Goal: Information Seeking & Learning: Check status

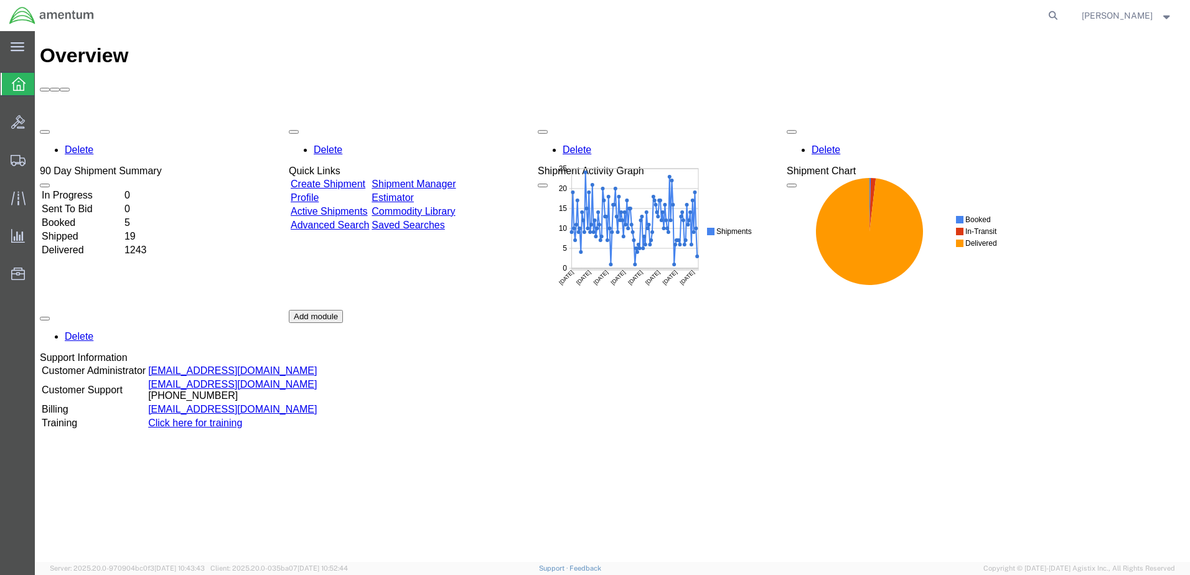
click at [79, 217] on td "Booked" at bounding box center [82, 223] width 82 height 12
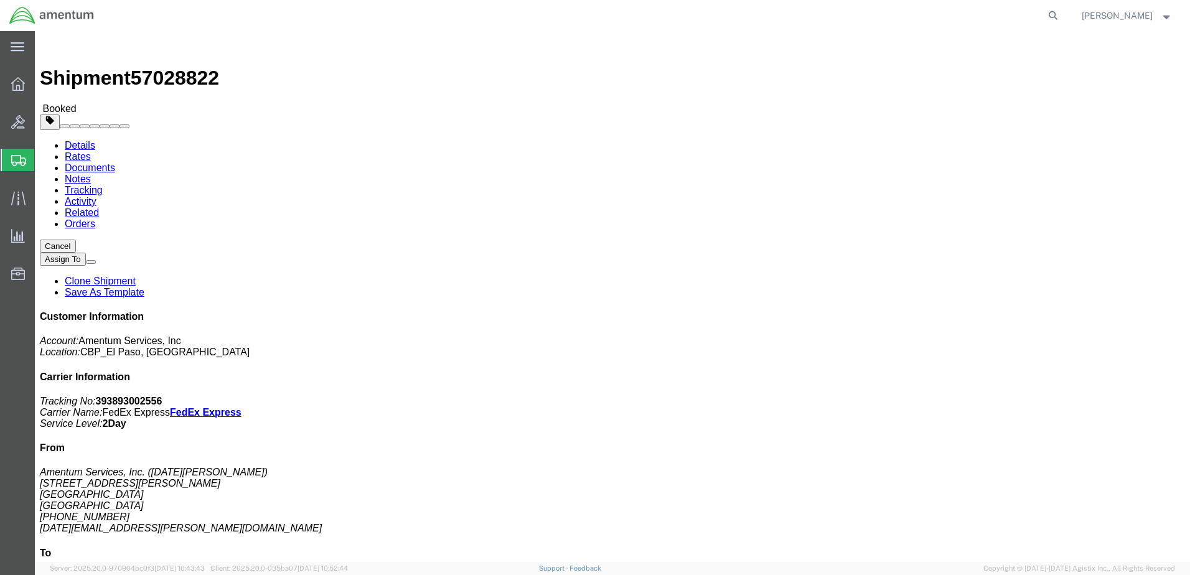
click img
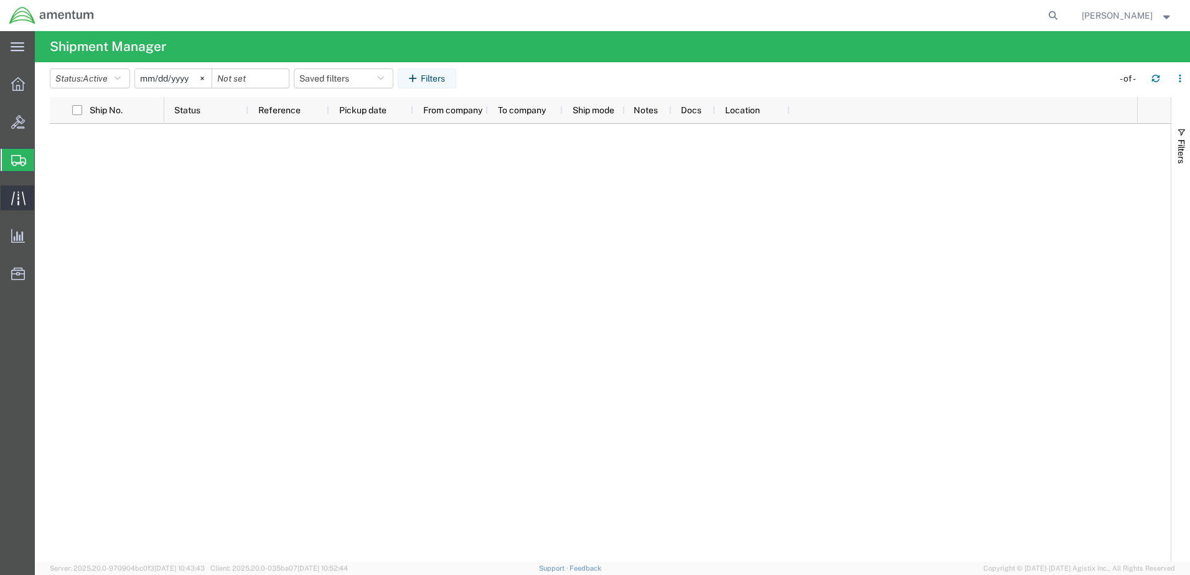
click at [24, 201] on icon at bounding box center [18, 198] width 14 height 14
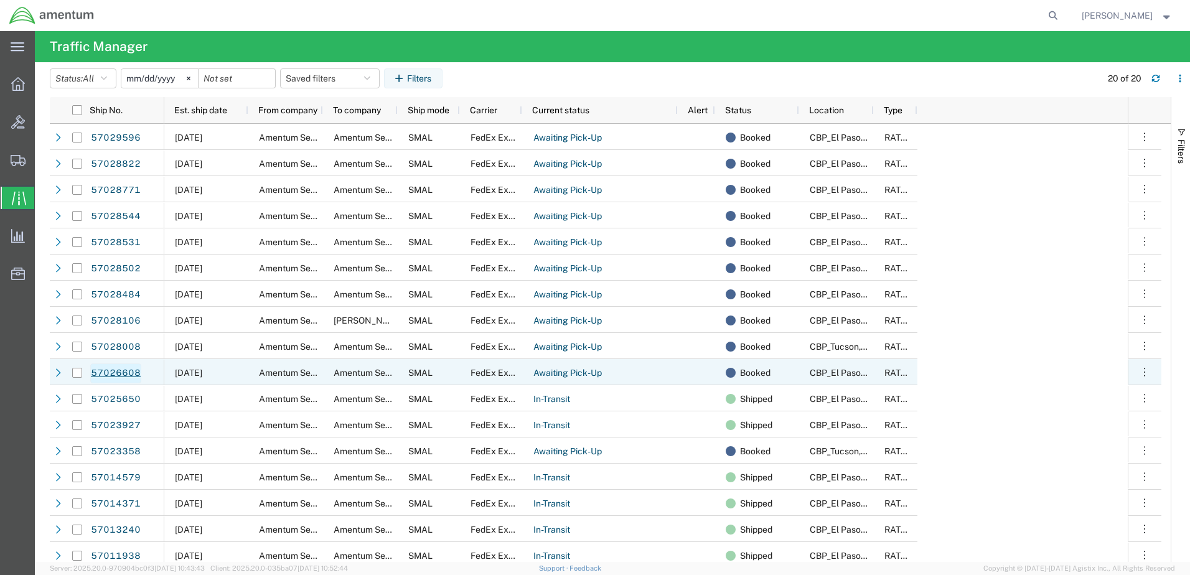
click at [115, 369] on link "57026608" at bounding box center [115, 374] width 51 height 20
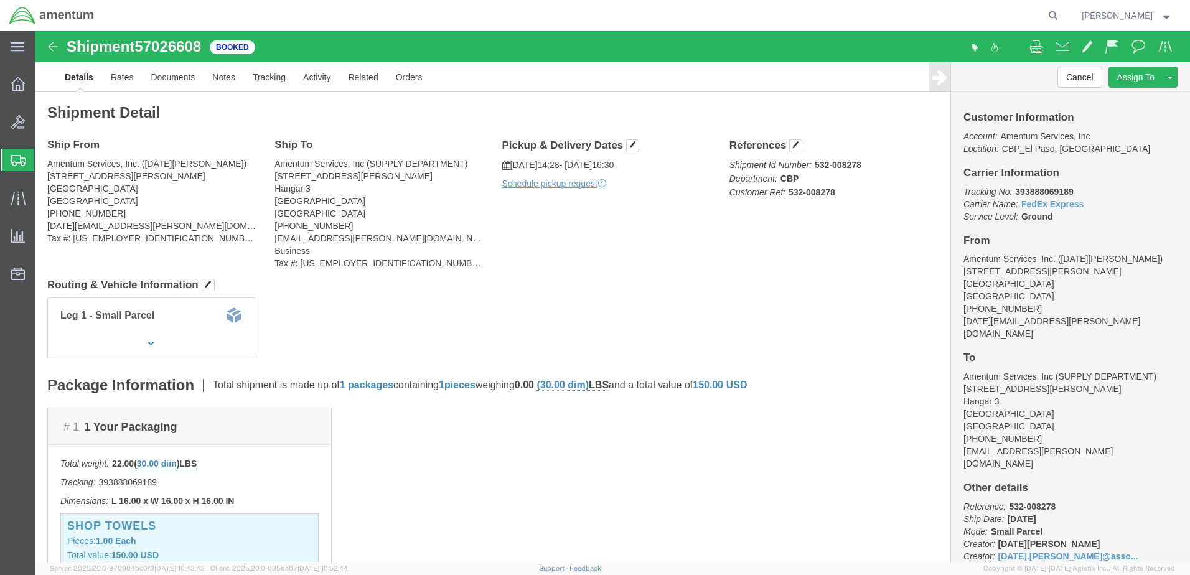
click img
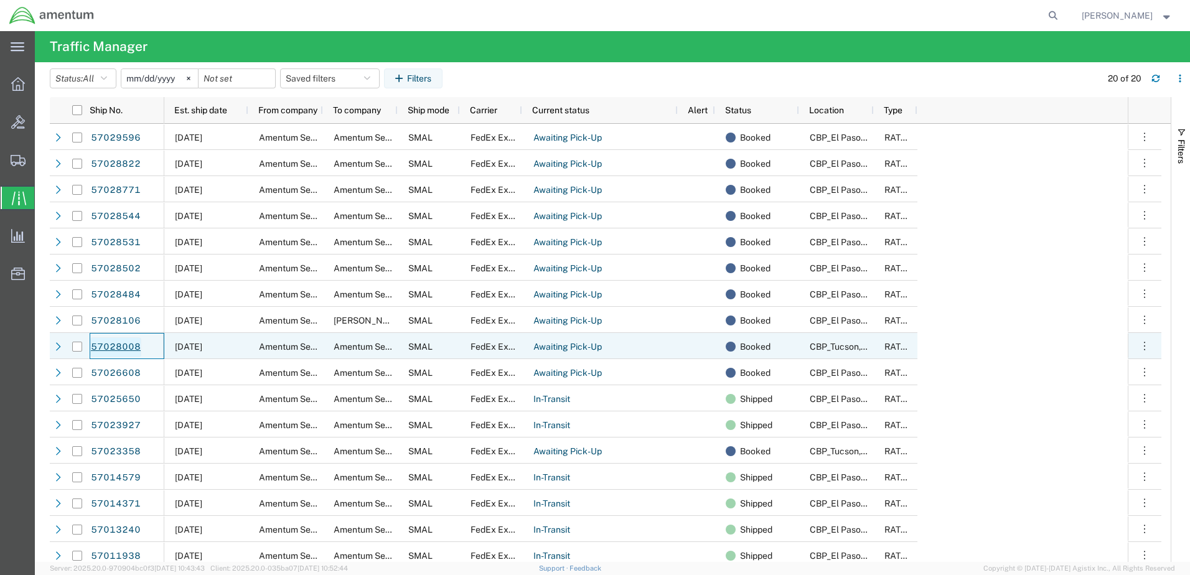
click at [111, 347] on link "57028008" at bounding box center [115, 347] width 51 height 20
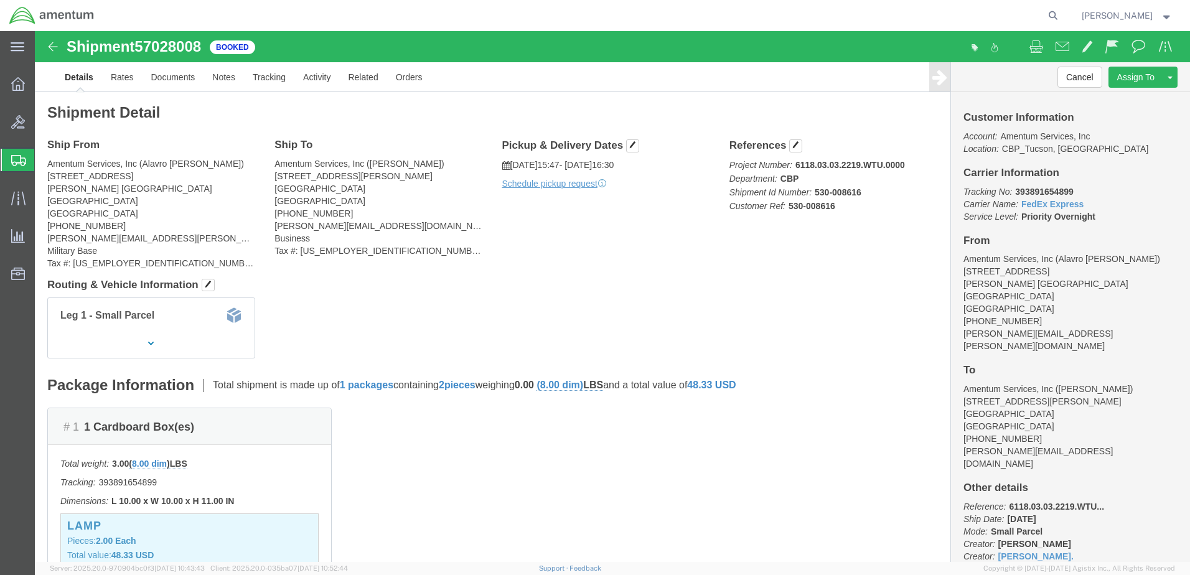
click img
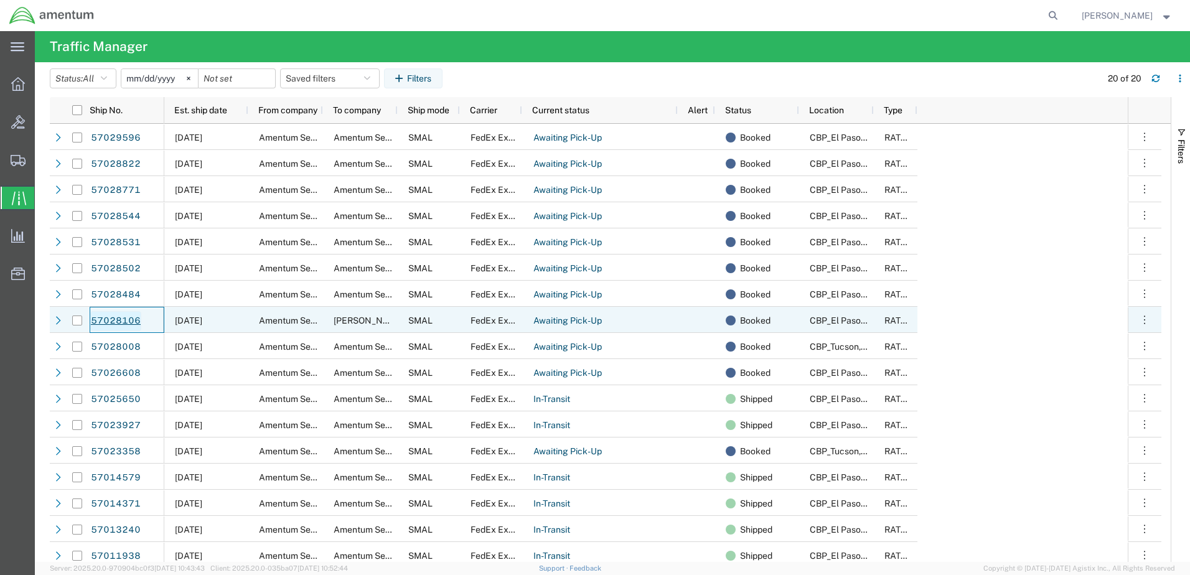
click at [114, 321] on link "57028106" at bounding box center [115, 321] width 51 height 20
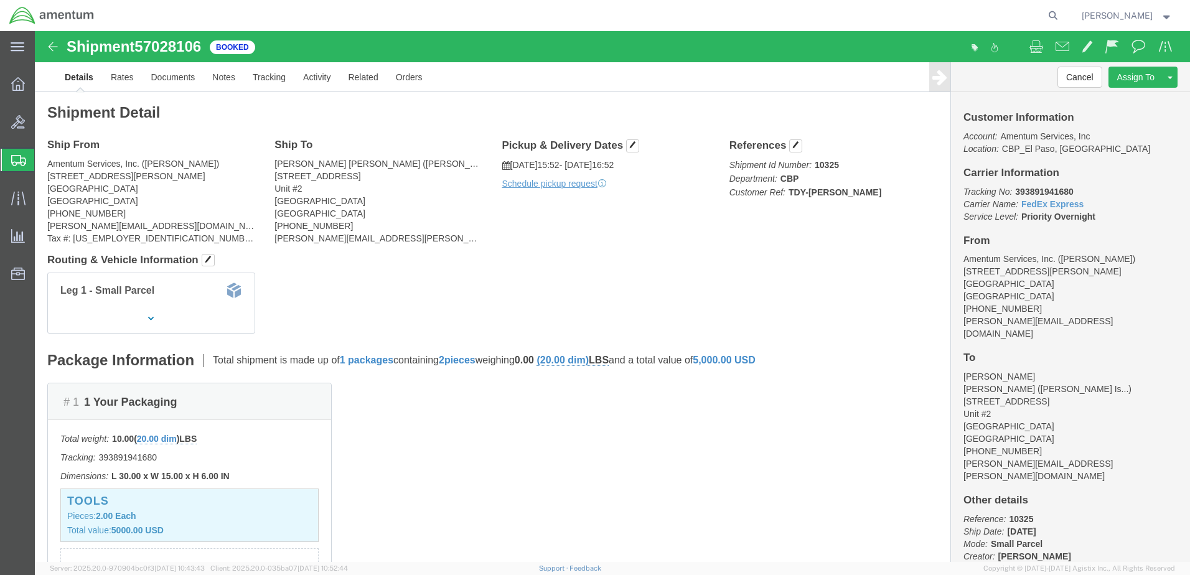
click img
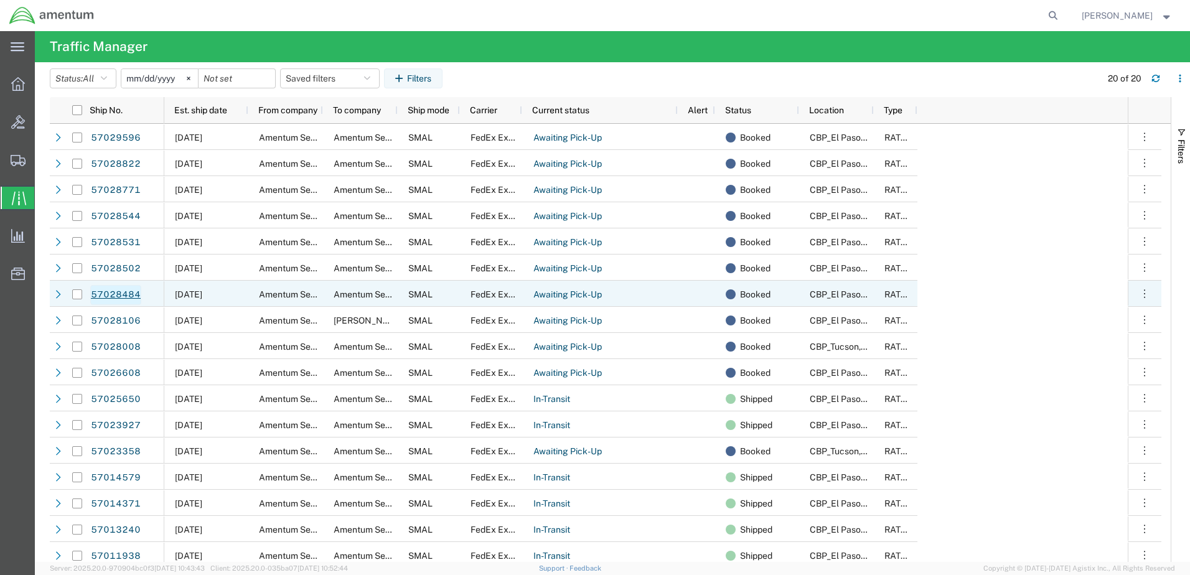
click at [113, 294] on link "57028484" at bounding box center [115, 295] width 51 height 20
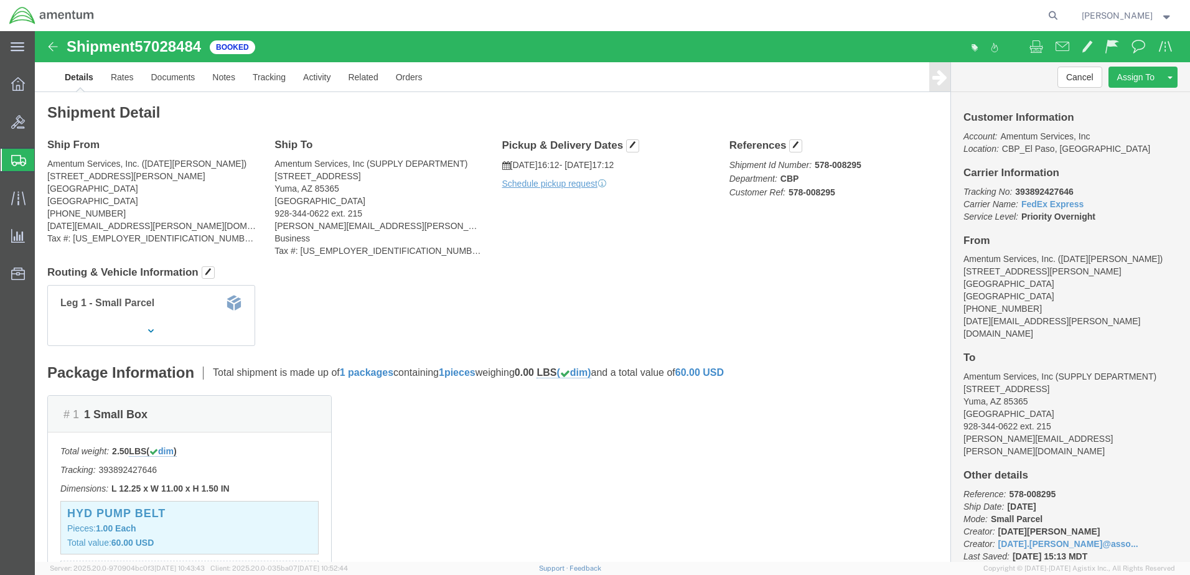
click img
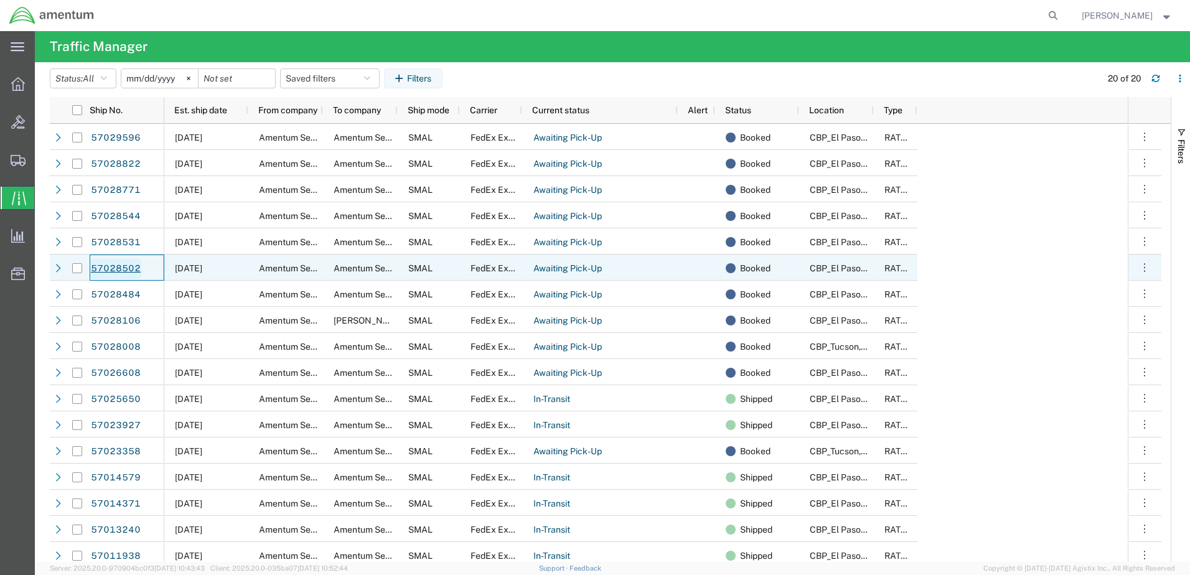
click at [110, 266] on link "57028502" at bounding box center [115, 269] width 51 height 20
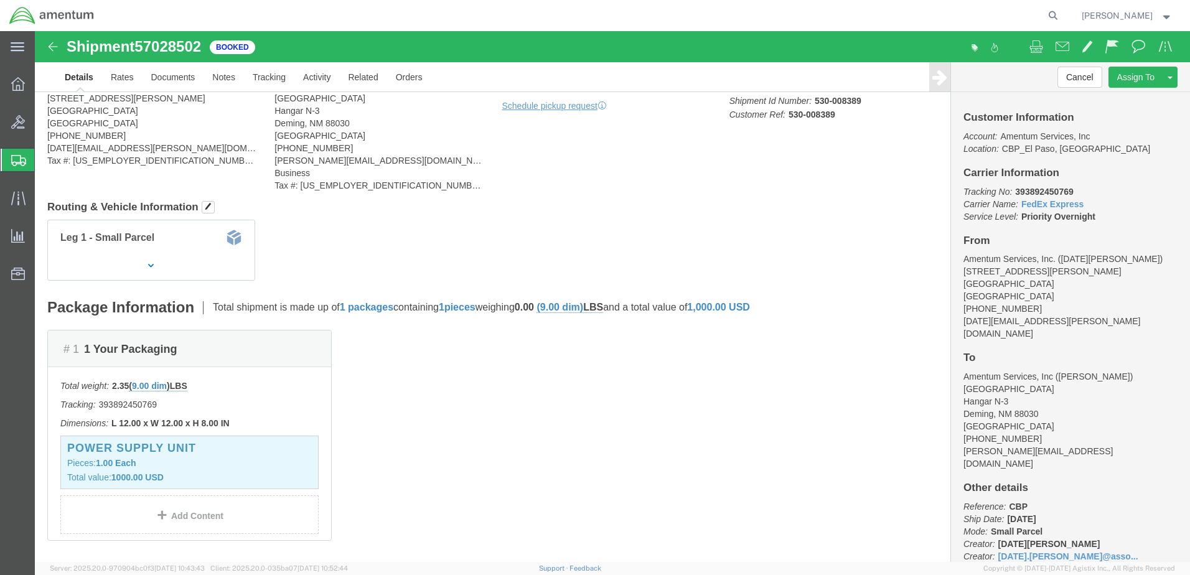
scroll to position [62, 0]
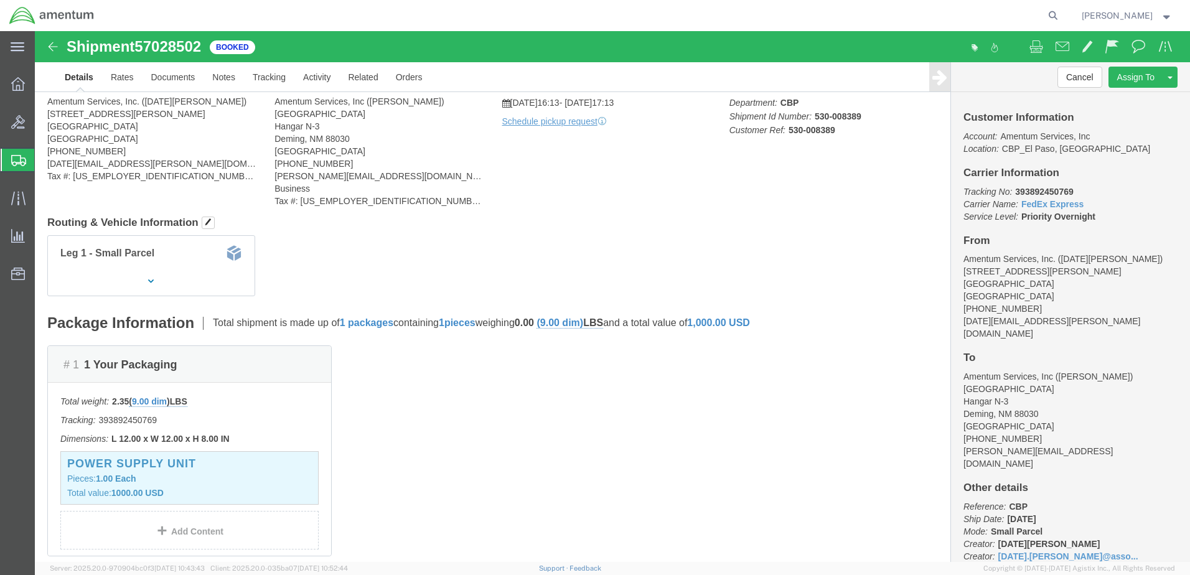
click at [1162, 16] on strong "button" at bounding box center [1167, 15] width 11 height 4
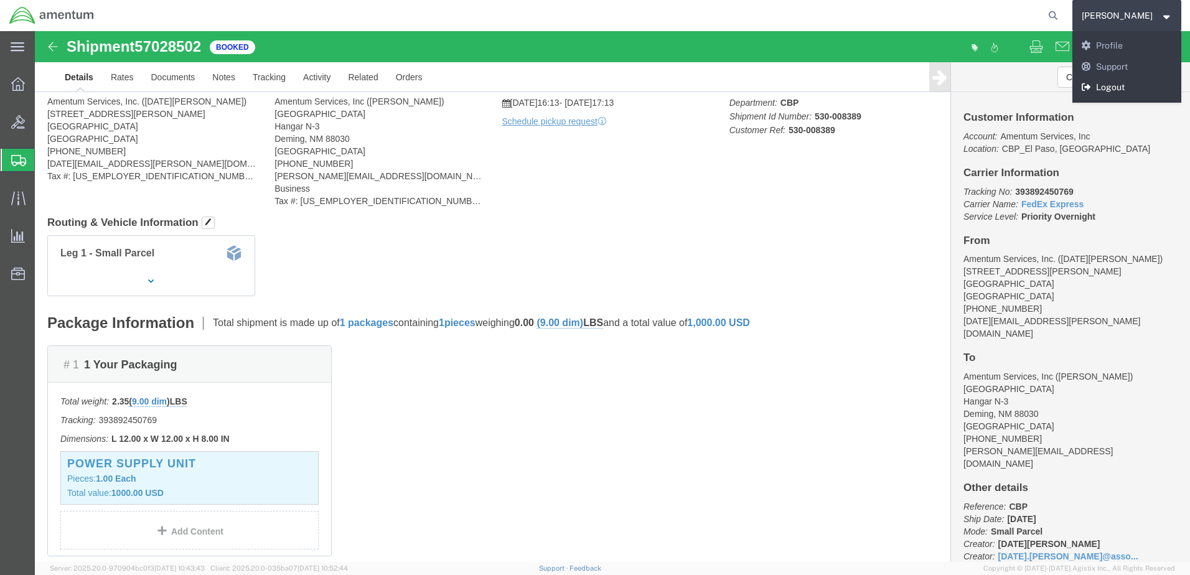
click at [1086, 85] on link "Logout" at bounding box center [1128, 87] width 110 height 21
